Goal: Find specific page/section: Find specific page/section

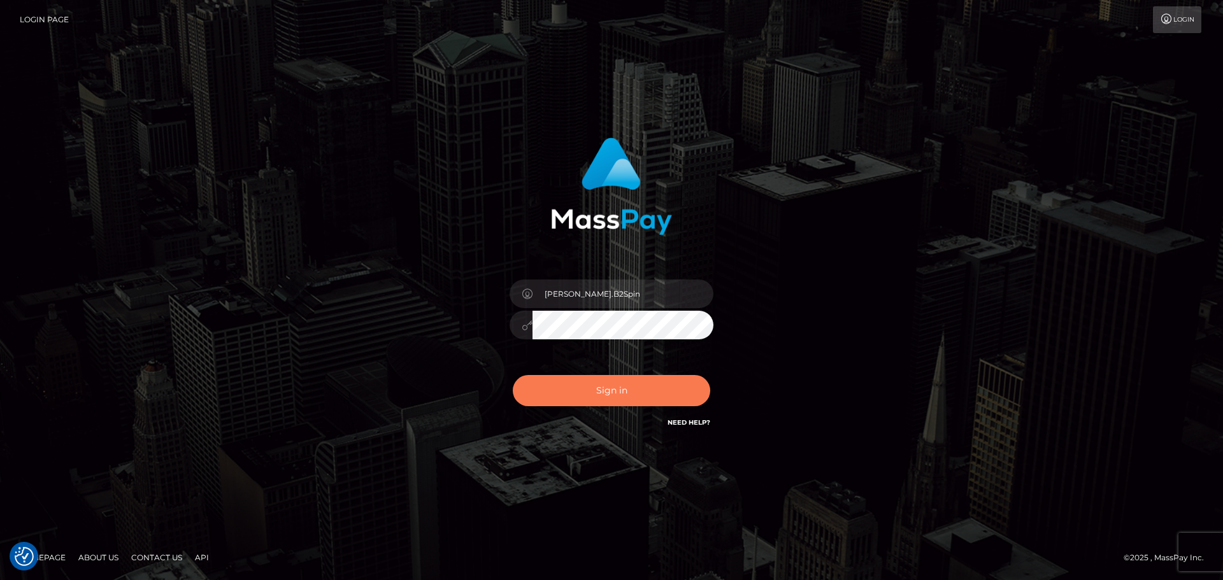
click at [634, 387] on button "Sign in" at bounding box center [611, 390] width 197 height 31
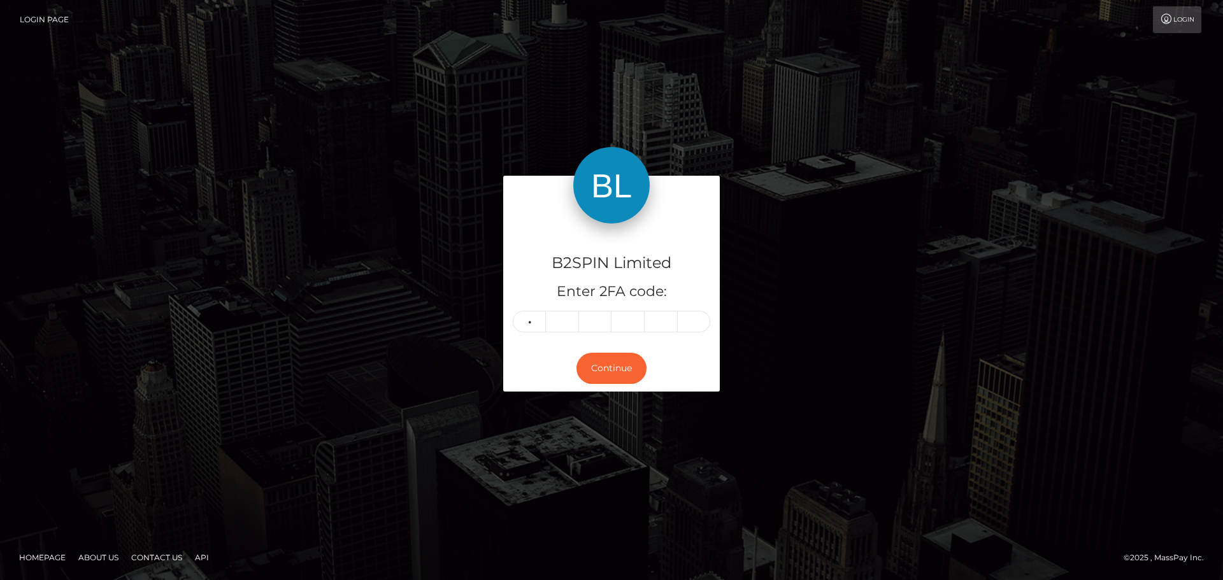
type input "2"
type input "4"
type input "6"
type input "4"
type input "9"
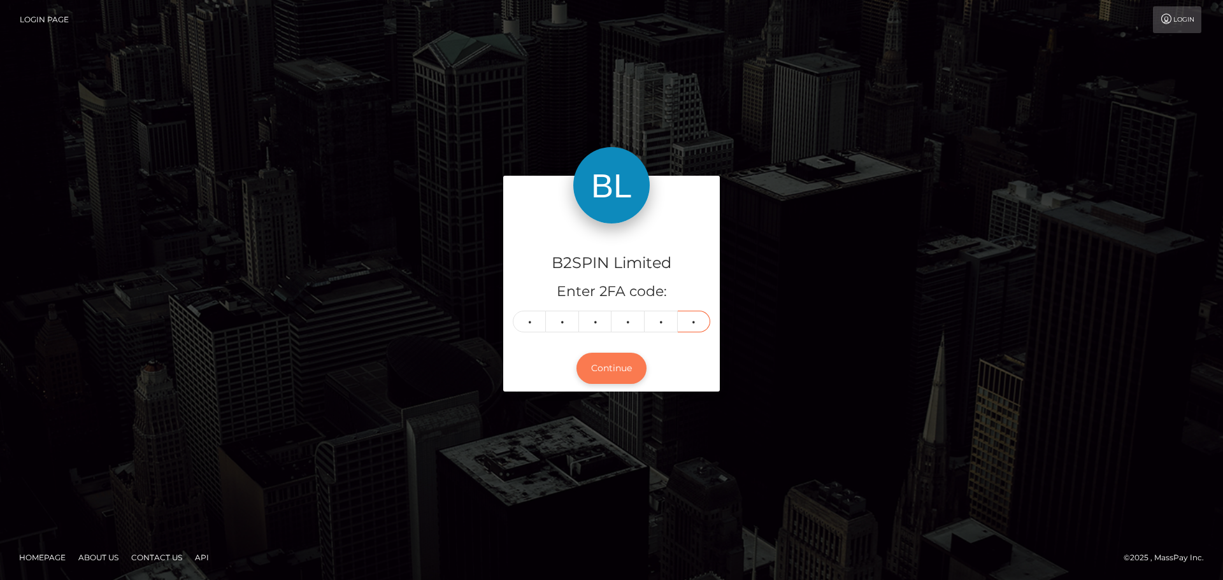
type input "9"
click at [623, 364] on button "Continue" at bounding box center [611, 368] width 70 height 31
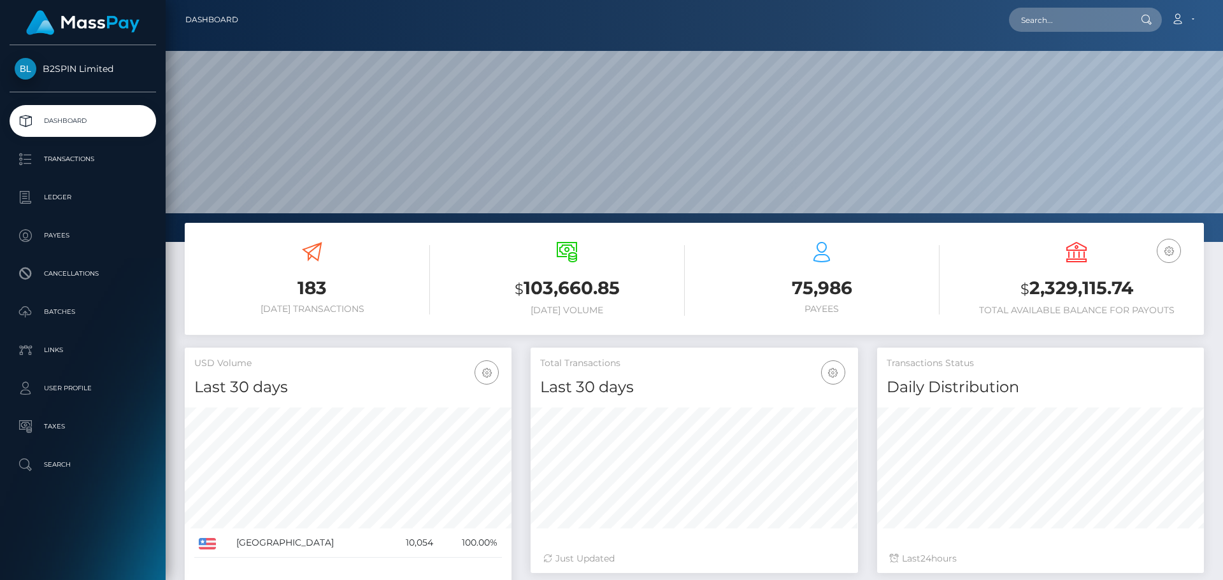
scroll to position [226, 327]
click at [1051, 23] on input "text" at bounding box center [1069, 20] width 120 height 24
paste input "3200956"
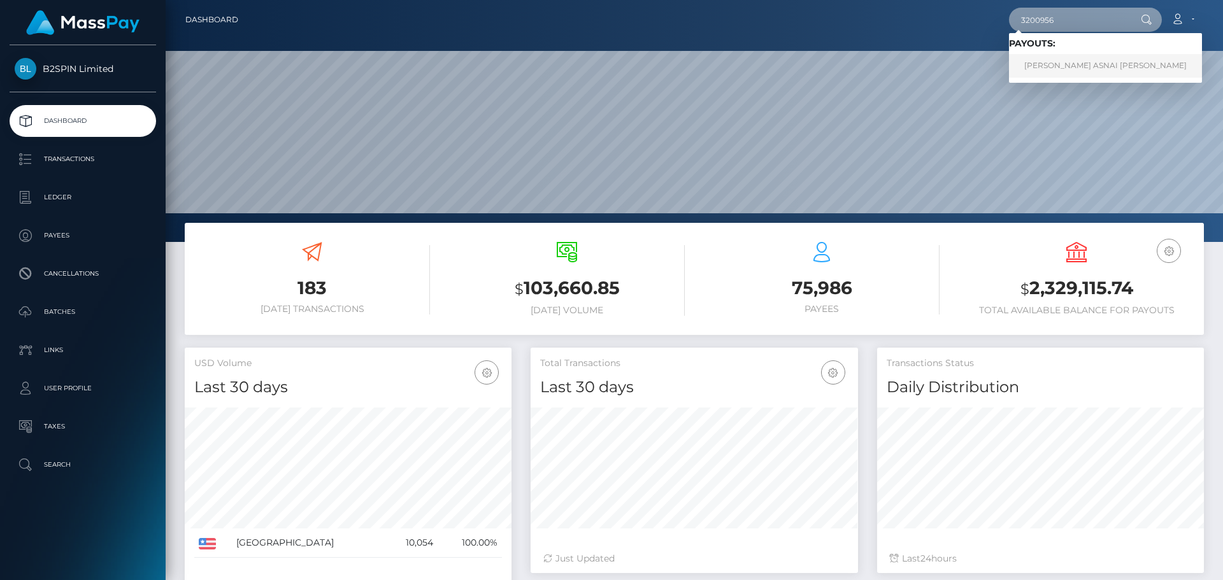
type input "3200956"
click at [1065, 60] on link "JENNIFER ASNAI VASALLO" at bounding box center [1105, 66] width 193 height 24
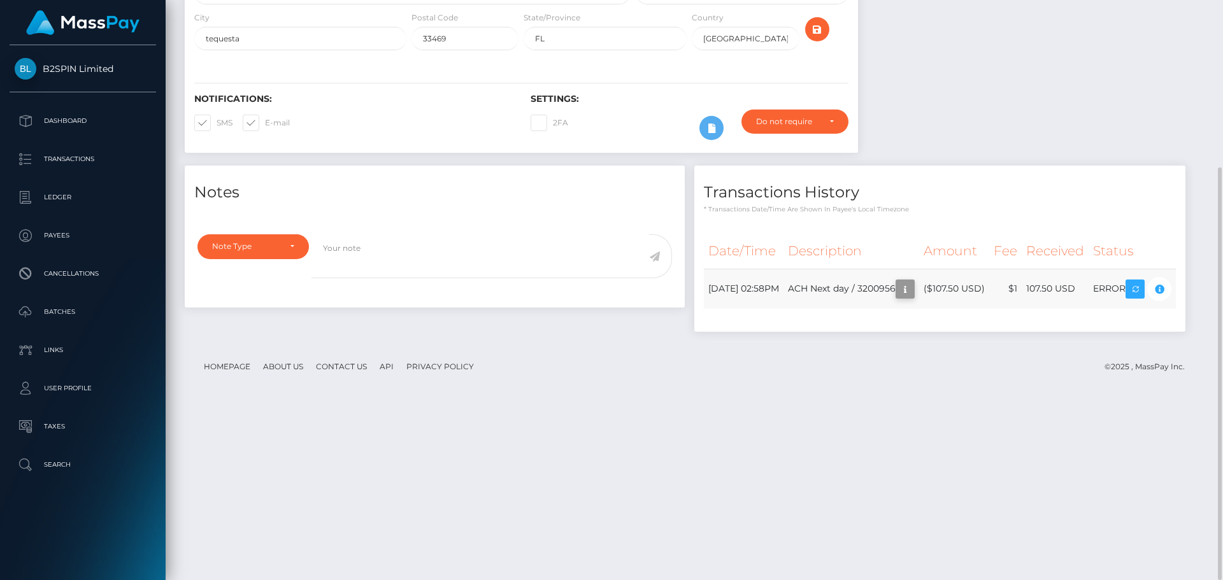
scroll to position [153, 327]
click at [681, 462] on div "Compliance review required. Please provide a recent bank statement using the se…" at bounding box center [630, 451] width 127 height 77
drag, startPoint x: 681, startPoint y: 460, endPoint x: 810, endPoint y: 502, distance: 135.9
click at [810, 345] on div "Notes Note Type Compliance Clear Compliance General Note Type" at bounding box center [694, 255] width 1038 height 179
click at [897, 297] on icon "button" at bounding box center [904, 289] width 15 height 16
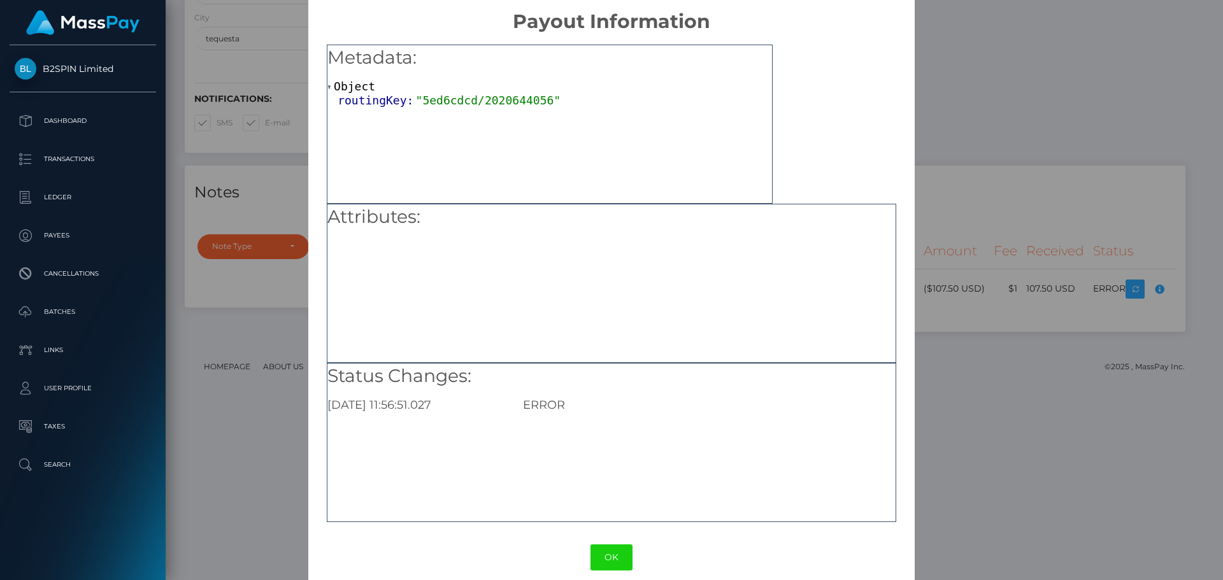
scroll to position [25, 0]
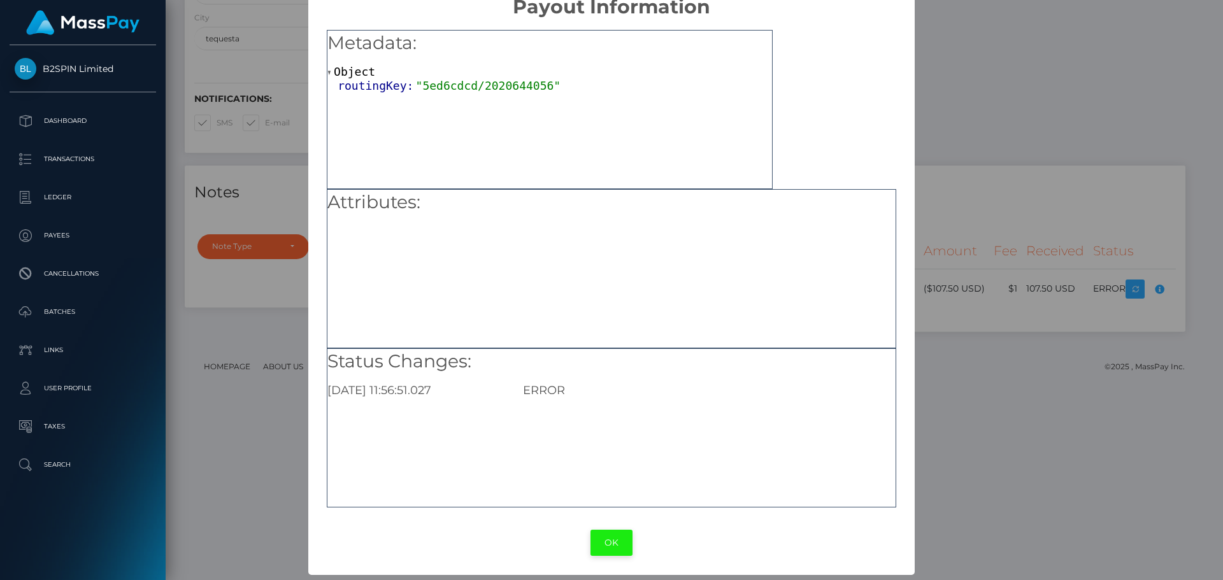
click at [622, 541] on button "OK" at bounding box center [611, 543] width 42 height 26
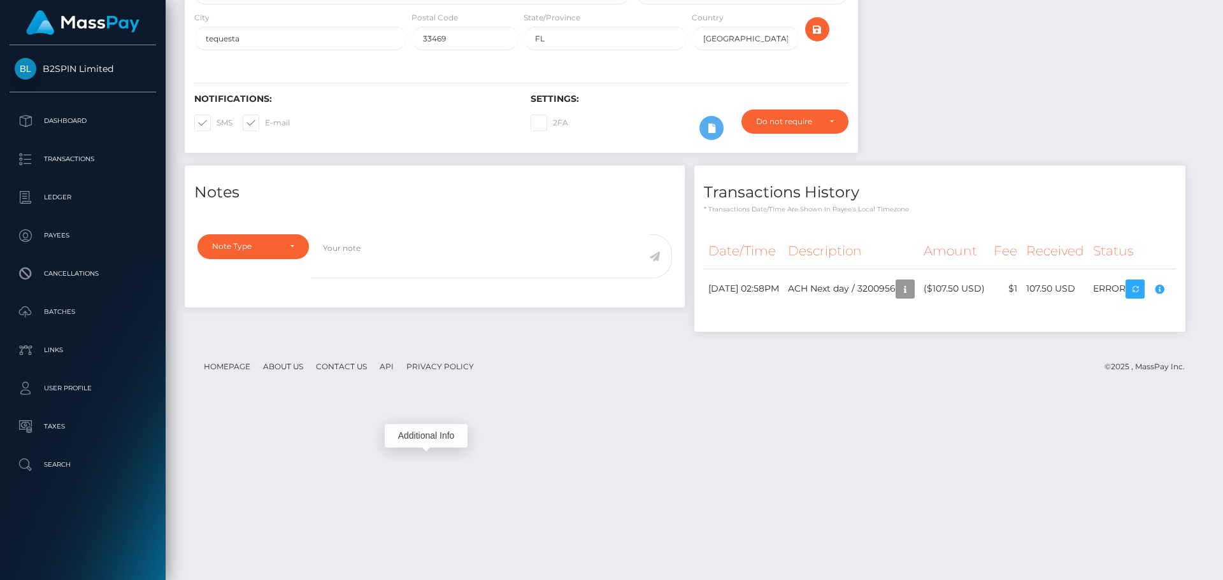
scroll to position [153, 327]
click at [851, 335] on div "Notes Note Type Compliance Clear Compliance General Note Type" at bounding box center [694, 255] width 1038 height 179
drag, startPoint x: 775, startPoint y: 421, endPoint x: 634, endPoint y: 462, distance: 147.3
click at [775, 345] on div "Notes Note Type Compliance Clear Compliance General Note Type" at bounding box center [694, 255] width 1038 height 179
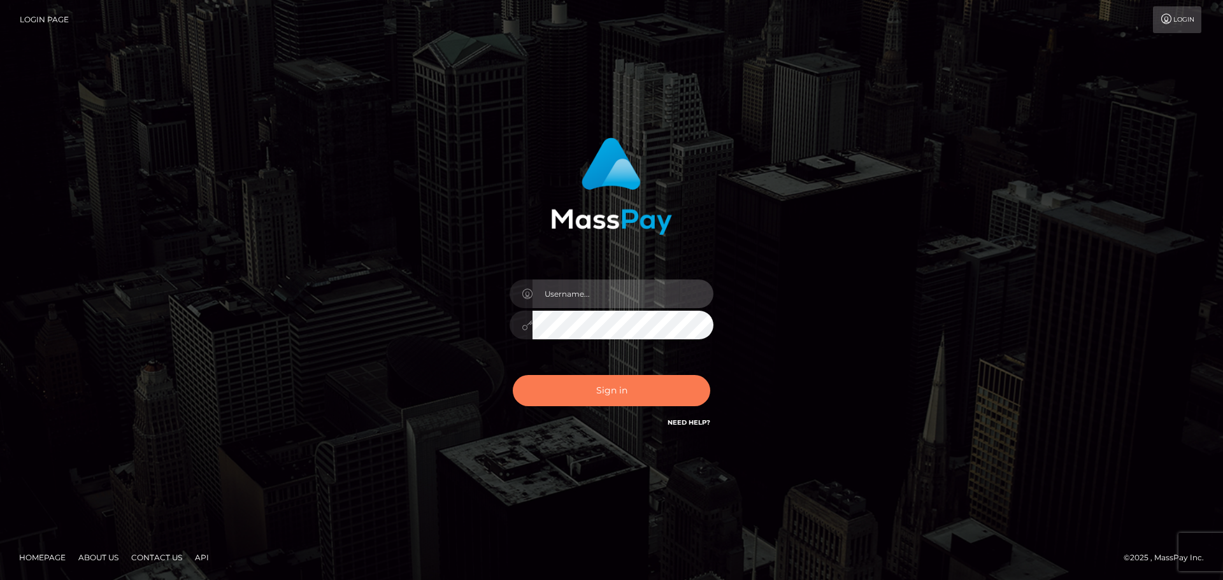
type input "[PERSON_NAME].B2Spin"
click at [607, 387] on button "Sign in" at bounding box center [611, 390] width 197 height 31
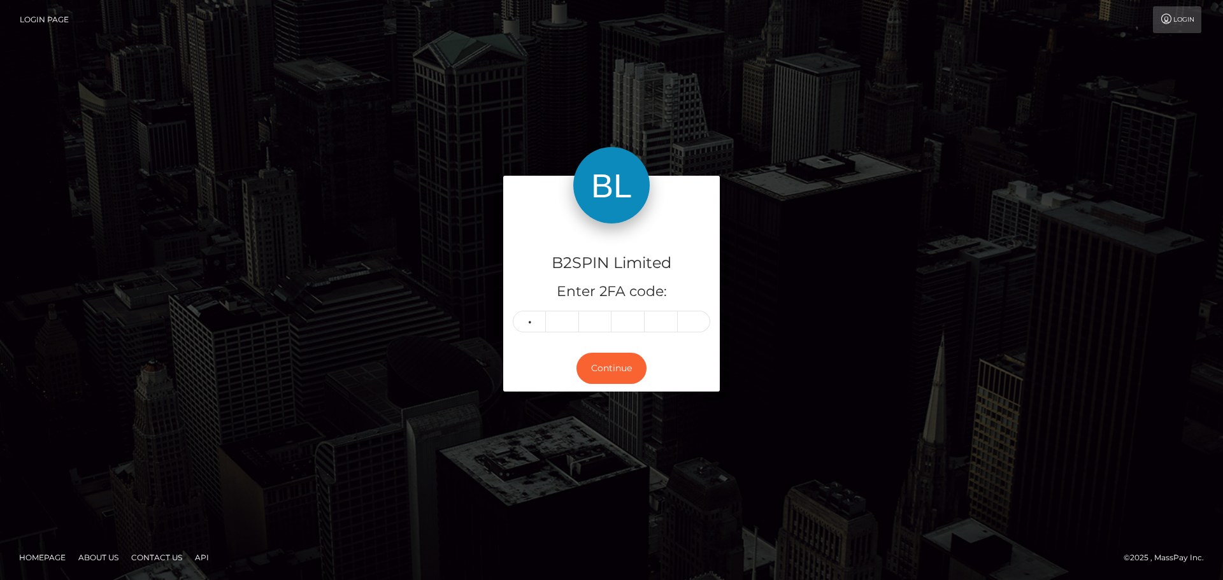
type input "9"
type input "5"
type input "4"
type input "2"
type input "8"
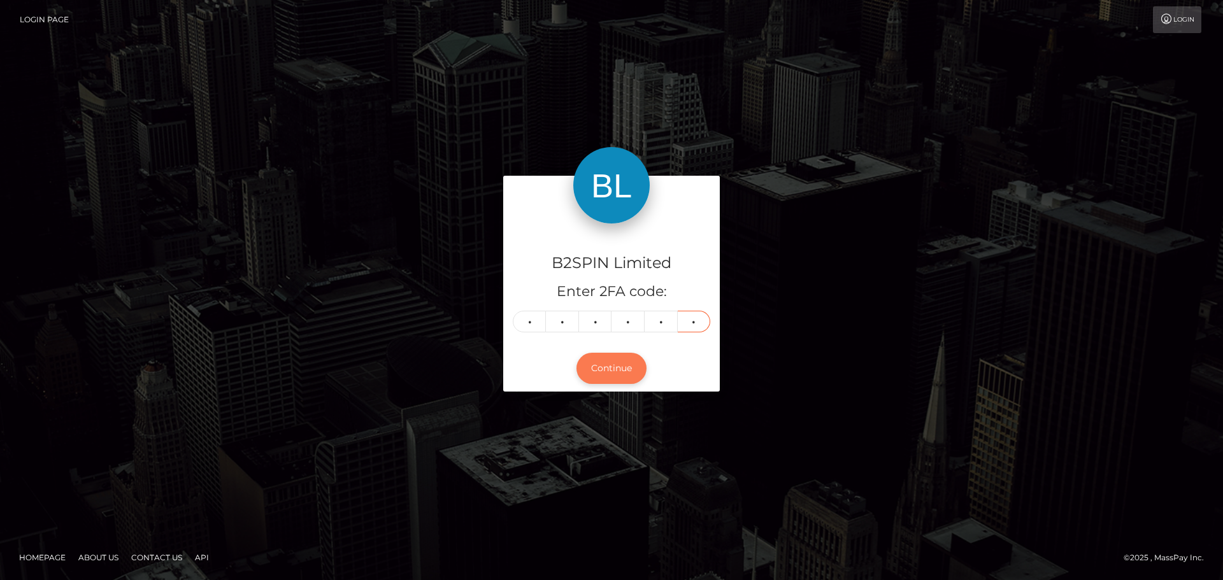
type input "2"
click at [611, 369] on button "Continue" at bounding box center [611, 368] width 70 height 31
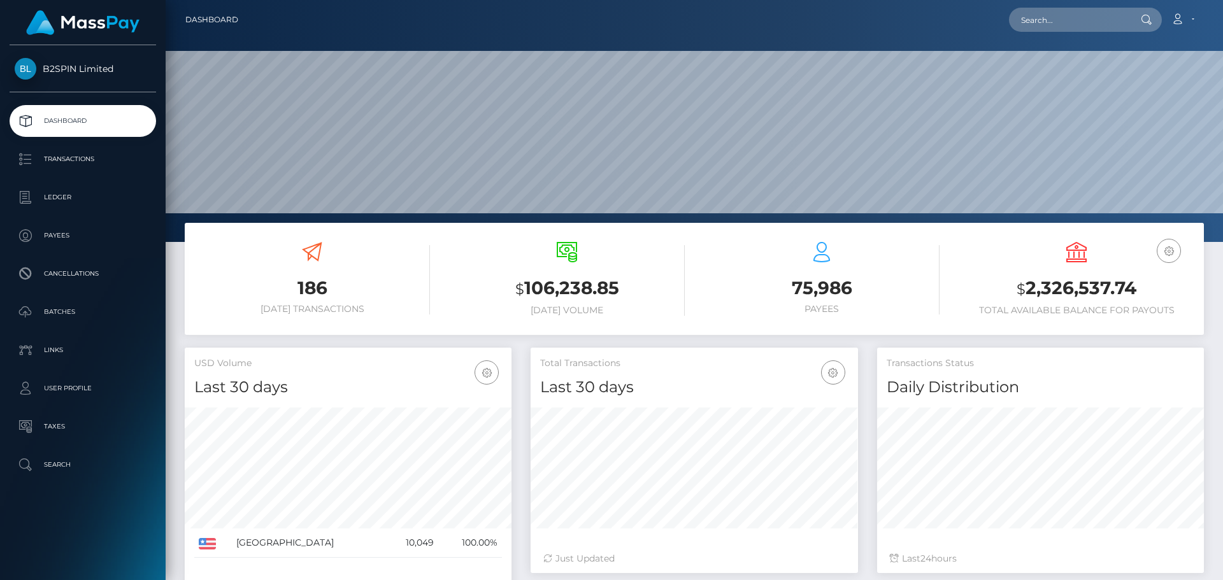
scroll to position [226, 327]
click at [1060, 18] on input "text" at bounding box center [1069, 20] width 120 height 24
paste input "2020644056"
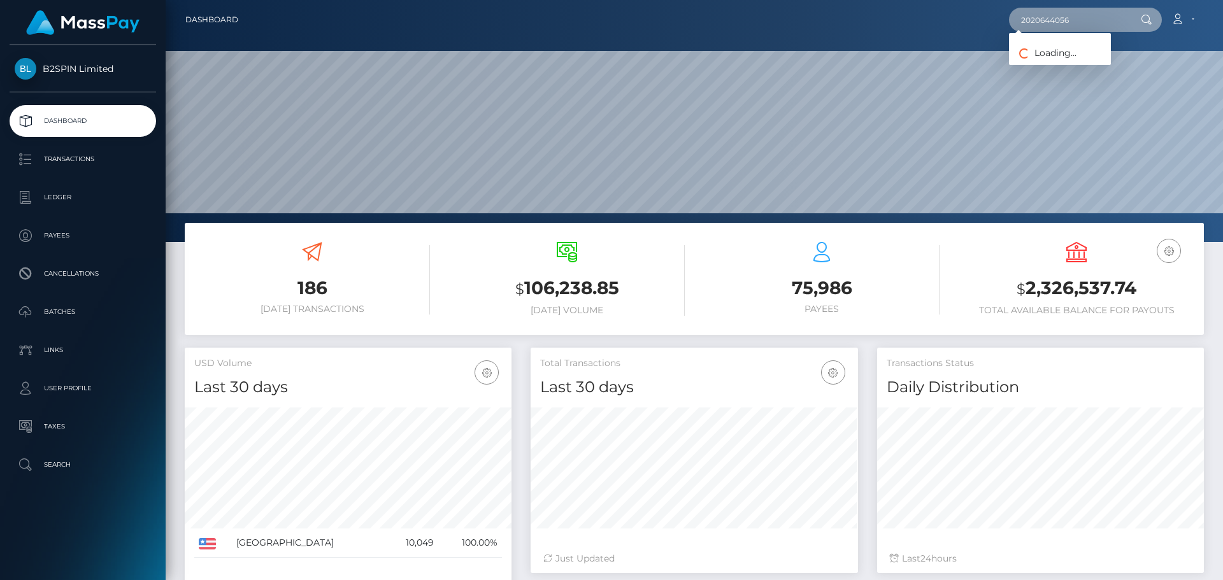
type input "2020644056"
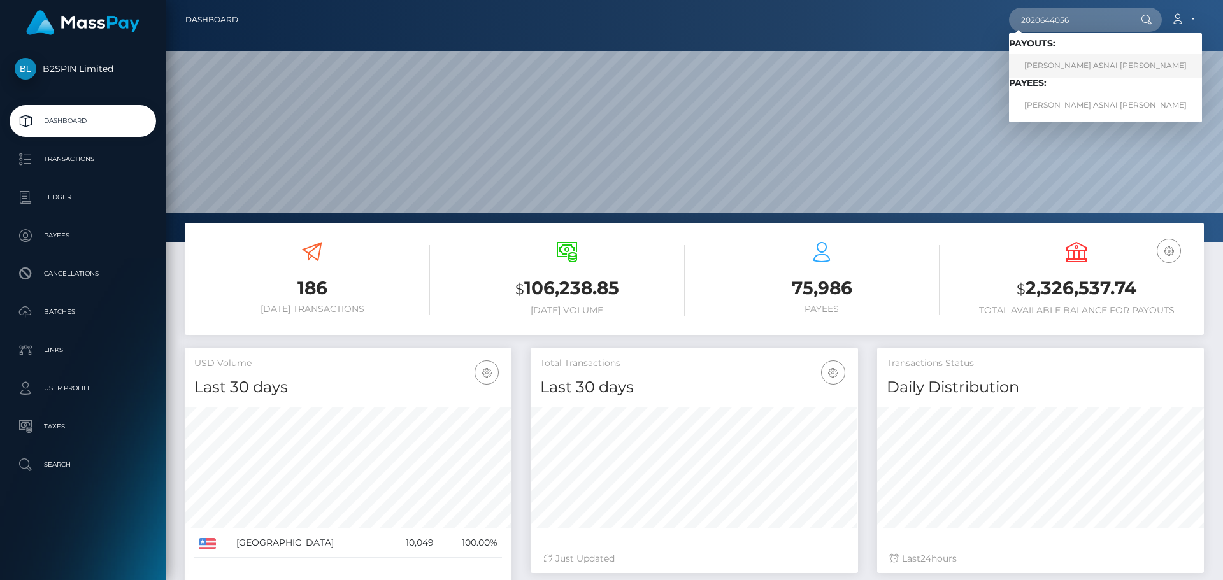
click at [1069, 67] on link "JENNIFER ASNAI VASALLO" at bounding box center [1105, 66] width 193 height 24
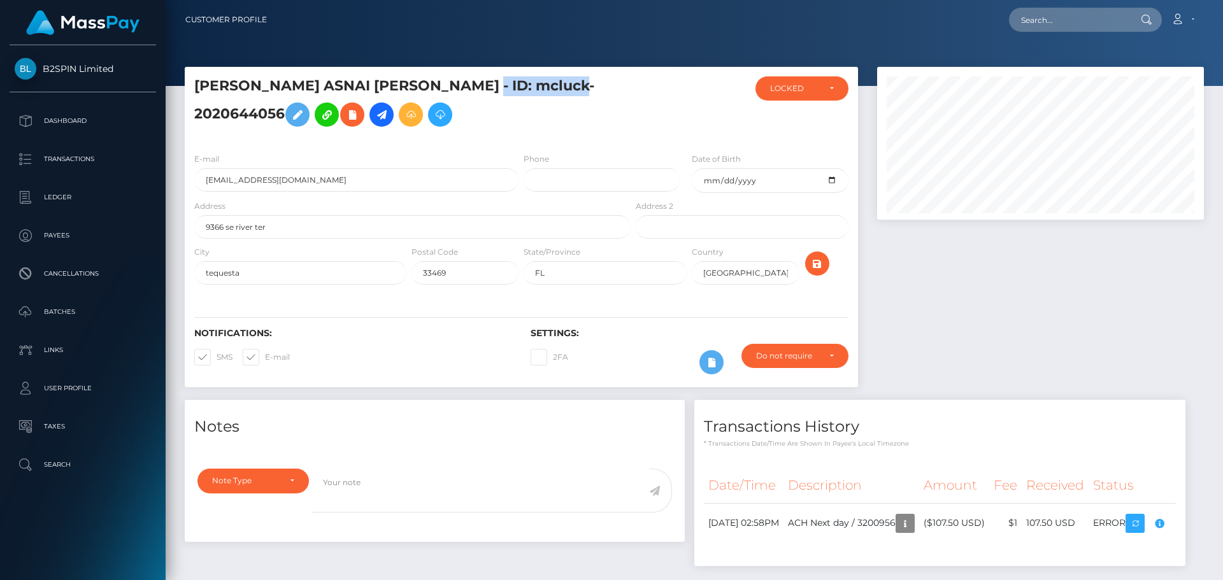
scroll to position [153, 327]
drag, startPoint x: 0, startPoint y: 0, endPoint x: 434, endPoint y: 93, distance: 444.2
click at [434, 93] on h5 "[PERSON_NAME] ASNAI [PERSON_NAME] - ID: mcluck-2020644056" at bounding box center [408, 104] width 429 height 57
